Goal: Information Seeking & Learning: Learn about a topic

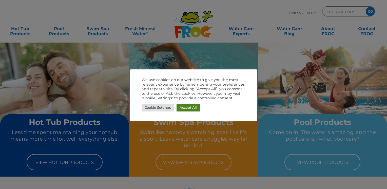
click at [182, 108] on link "Accept All" at bounding box center [188, 108] width 23 height 8
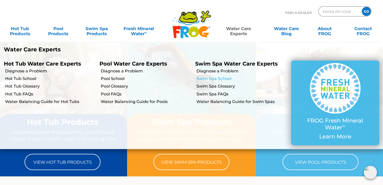
click at [214, 79] on link "Swim Spa School" at bounding box center [242, 79] width 91 height 6
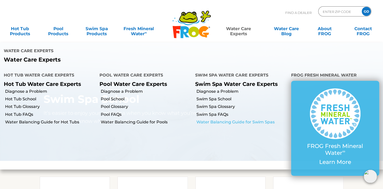
click at [231, 119] on link "Water Balancing Guide for Swim Spas" at bounding box center [242, 122] width 91 height 6
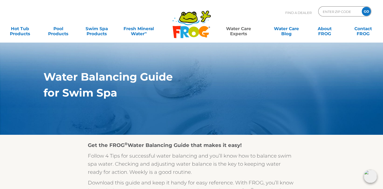
scroll to position [20, 0]
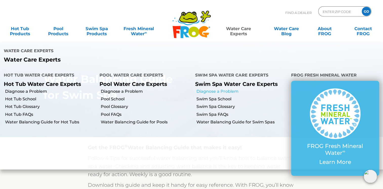
click at [231, 89] on link "Diagnose a Problem" at bounding box center [242, 92] width 91 height 6
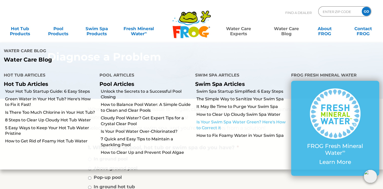
click at [261, 119] on link "Is Your Swim Spa Water Green? Here's How to Correct it" at bounding box center [242, 124] width 91 height 11
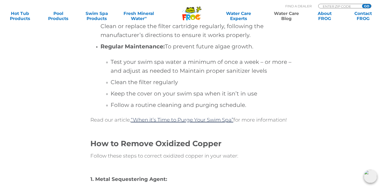
scroll to position [1645, 0]
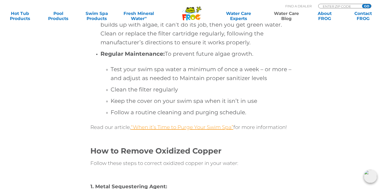
click at [218, 126] on link "“When it’s Time to Purge Your Swim Spa”" at bounding box center [182, 127] width 103 height 6
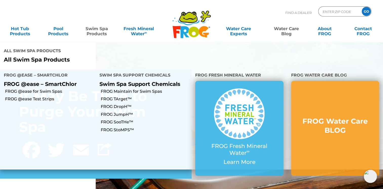
click at [97, 28] on link "Swim Spa Products" at bounding box center [97, 29] width 30 height 10
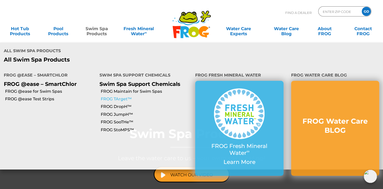
click at [124, 96] on link "FROG TArget™" at bounding box center [146, 99] width 91 height 6
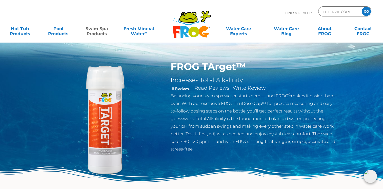
scroll to position [1552, 0]
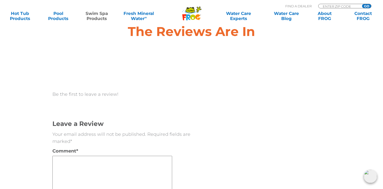
click at [93, 13] on link "Swim Spa Products" at bounding box center [97, 16] width 30 height 10
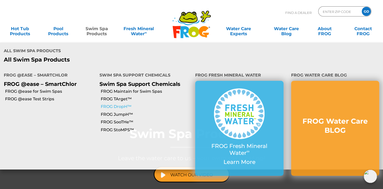
click at [114, 104] on link "FROG DropH™" at bounding box center [146, 107] width 91 height 6
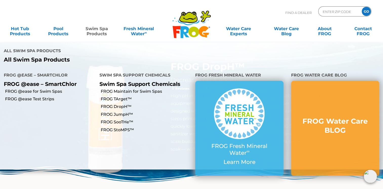
click at [100, 34] on link "Swim Spa Products" at bounding box center [97, 29] width 30 height 10
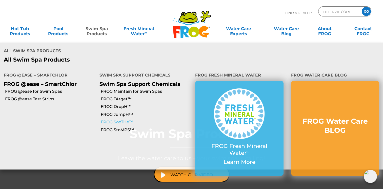
click at [118, 119] on link "FROG SooTHe™" at bounding box center [146, 122] width 91 height 6
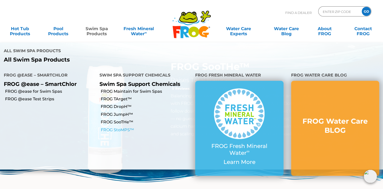
click at [115, 127] on link "FROG StoMPS™" at bounding box center [146, 130] width 91 height 6
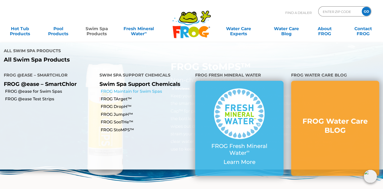
click at [108, 89] on link "FROG Maintain for Swim Spas" at bounding box center [146, 92] width 91 height 6
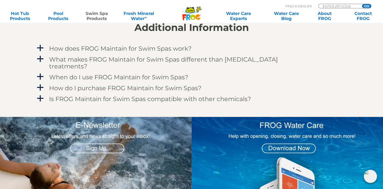
scroll to position [446, 0]
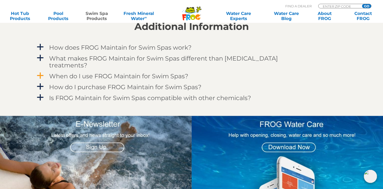
click at [151, 73] on h4 "When do I use FROG Maintain for Swim Spas?" at bounding box center [118, 76] width 139 height 7
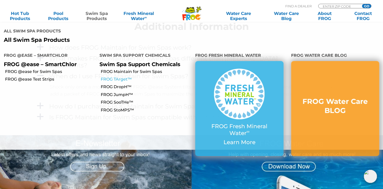
click at [117, 77] on link "FROG TArget™" at bounding box center [146, 80] width 91 height 6
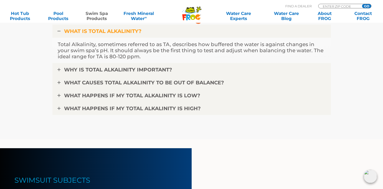
scroll to position [1286, 0]
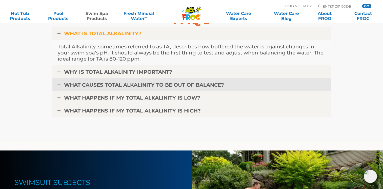
click at [144, 79] on link "WHAT CAUSES TOTAL ALKALINITY TO BE OUT OF BALANCE?" at bounding box center [191, 84] width 279 height 13
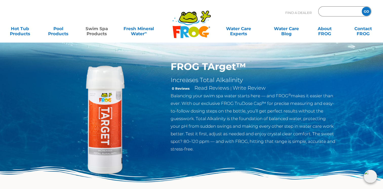
click at [331, 12] on input "Zip Code Form" at bounding box center [340, 11] width 34 height 7
type input "84014"
click at [366, 14] on input "GO" at bounding box center [366, 11] width 9 height 9
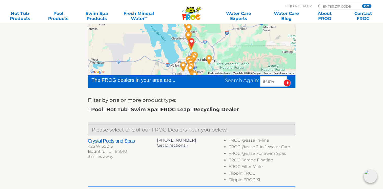
scroll to position [107, 0]
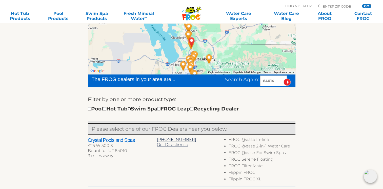
click at [131, 109] on input "checkbox" at bounding box center [129, 108] width 3 height 3
checkbox input "true"
